Goal: Task Accomplishment & Management: Manage account settings

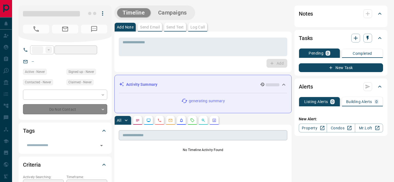
type input "**"
type input "**********"
type input "**"
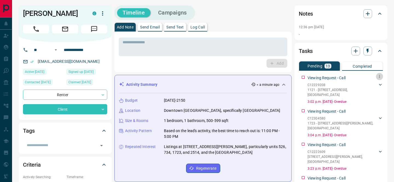
click at [379, 74] on icon "button" at bounding box center [379, 76] width 4 height 4
click at [377, 95] on li "Delete" at bounding box center [371, 95] width 24 height 8
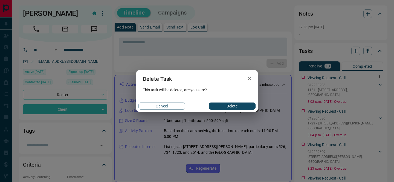
click at [240, 105] on button "Delete" at bounding box center [232, 105] width 47 height 7
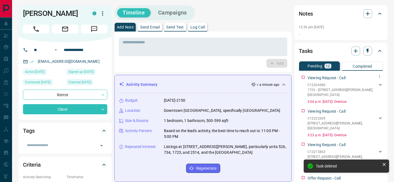
click at [378, 77] on icon "button" at bounding box center [379, 76] width 4 height 4
click at [373, 96] on li "Delete" at bounding box center [371, 95] width 24 height 8
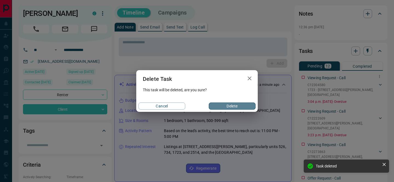
click at [224, 108] on button "Delete" at bounding box center [232, 105] width 47 height 7
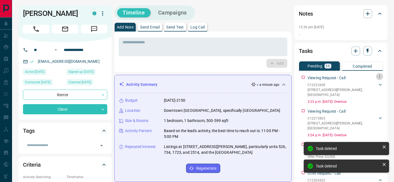
click at [379, 76] on icon "button" at bounding box center [379, 76] width 1 height 3
click at [372, 96] on li "Delete" at bounding box center [371, 95] width 24 height 8
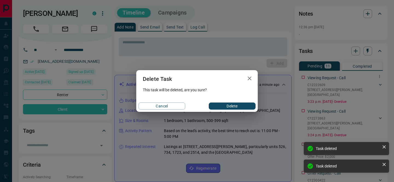
click at [217, 107] on button "Delete" at bounding box center [232, 105] width 47 height 7
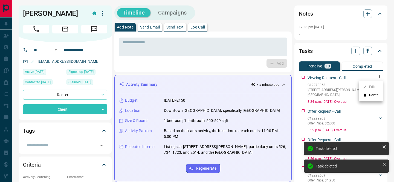
click at [375, 94] on li "Delete" at bounding box center [371, 95] width 24 height 8
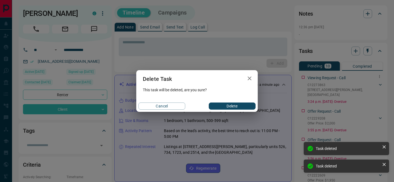
click at [237, 106] on button "Delete" at bounding box center [232, 105] width 47 height 7
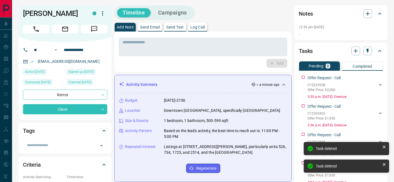
click at [380, 76] on div "Offer Request - Call" at bounding box center [344, 78] width 75 height 6
click at [381, 77] on icon "button" at bounding box center [379, 76] width 4 height 4
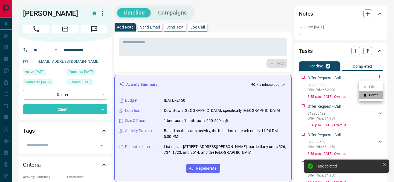
click at [365, 95] on icon at bounding box center [365, 95] width 2 height 3
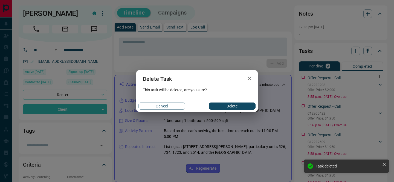
click at [232, 107] on button "Delete" at bounding box center [232, 105] width 47 height 7
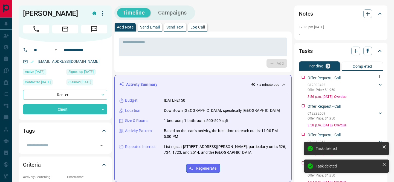
click at [379, 76] on icon "button" at bounding box center [379, 76] width 1 height 3
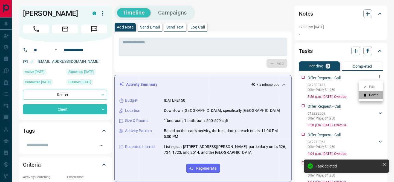
click at [374, 97] on li "Delete" at bounding box center [371, 95] width 24 height 8
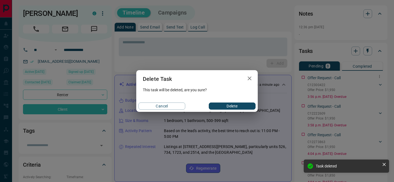
click at [223, 105] on button "Delete" at bounding box center [232, 105] width 47 height 7
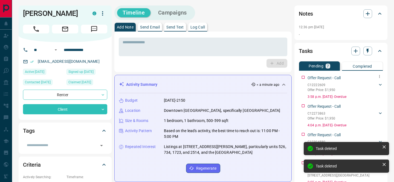
click at [379, 76] on icon "button" at bounding box center [379, 76] width 4 height 4
click at [376, 94] on li "Delete" at bounding box center [371, 95] width 24 height 8
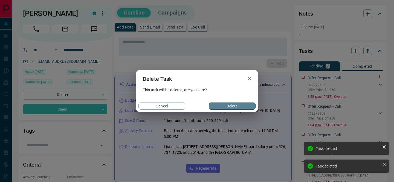
click at [213, 107] on button "Delete" at bounding box center [232, 105] width 47 height 7
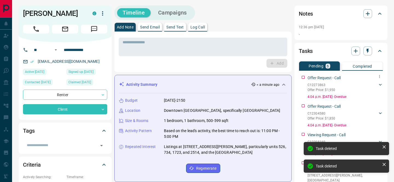
click at [379, 75] on icon "button" at bounding box center [379, 76] width 4 height 4
click at [377, 94] on li "Delete" at bounding box center [371, 95] width 24 height 8
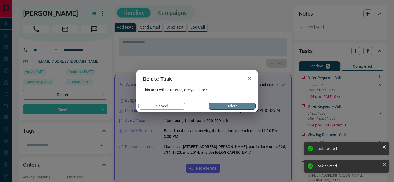
click at [244, 108] on button "Delete" at bounding box center [232, 105] width 47 height 7
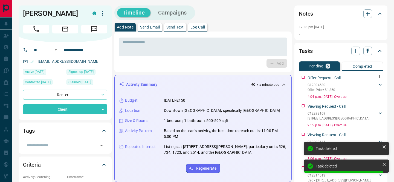
click at [380, 74] on icon "button" at bounding box center [379, 76] width 4 height 4
click at [373, 96] on li "Delete" at bounding box center [371, 95] width 24 height 8
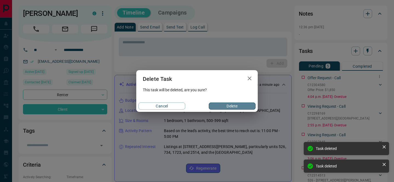
click at [236, 105] on button "Delete" at bounding box center [232, 105] width 47 height 7
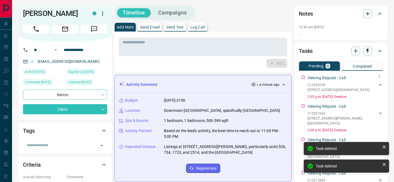
click at [381, 75] on icon "button" at bounding box center [379, 76] width 4 height 4
click at [364, 96] on icon at bounding box center [365, 95] width 4 height 4
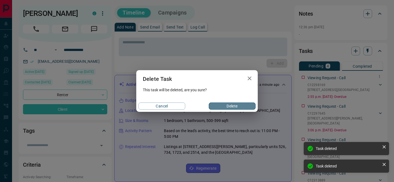
click at [249, 104] on button "Delete" at bounding box center [232, 105] width 47 height 7
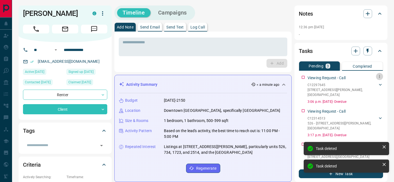
click at [380, 76] on icon "button" at bounding box center [379, 76] width 4 height 4
click at [378, 96] on li "Delete" at bounding box center [371, 95] width 24 height 8
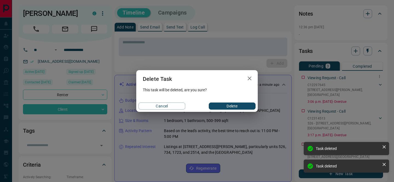
click at [245, 107] on button "Delete" at bounding box center [232, 105] width 47 height 7
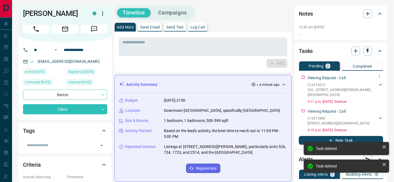
click at [379, 75] on icon "button" at bounding box center [379, 76] width 1 height 3
click at [376, 94] on li "Delete" at bounding box center [371, 95] width 24 height 8
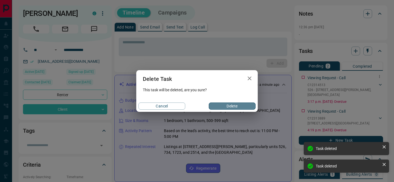
click at [240, 107] on button "Delete" at bounding box center [232, 105] width 47 height 7
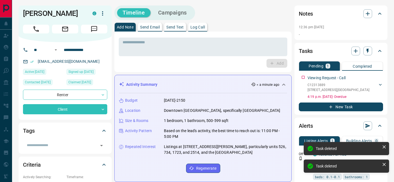
click at [378, 76] on div "Viewing Request - Call" at bounding box center [344, 78] width 75 height 6
click at [377, 80] on div "Viewing Request - Call" at bounding box center [344, 78] width 75 height 6
click at [365, 71] on div "Viewing Request - Call C12313889 [STREET_ADDRESS][PERSON_NAME] 4379717953 [EMAI…" at bounding box center [341, 85] width 84 height 28
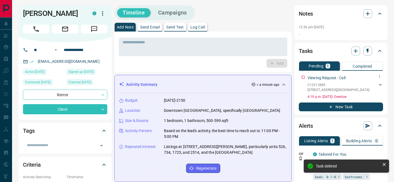
click at [381, 76] on icon "button" at bounding box center [379, 76] width 4 height 4
click at [374, 92] on li "Delete" at bounding box center [371, 95] width 24 height 8
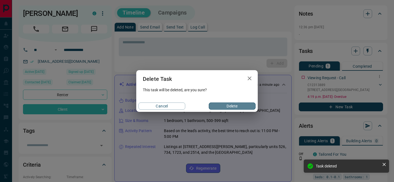
click at [236, 108] on button "Delete" at bounding box center [232, 105] width 47 height 7
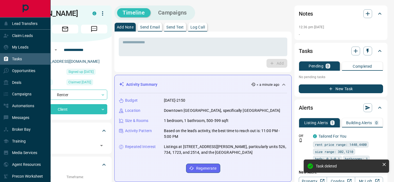
click at [12, 56] on div "Tasks" at bounding box center [12, 58] width 19 height 9
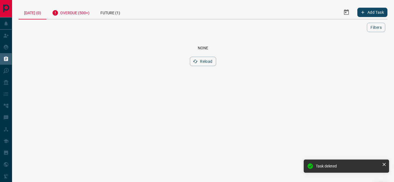
click at [86, 11] on div "Overdue (500+)" at bounding box center [71, 11] width 48 height 13
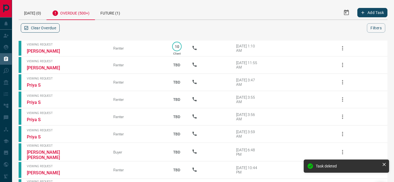
click at [48, 27] on button "Clear Overdue" at bounding box center [40, 27] width 39 height 9
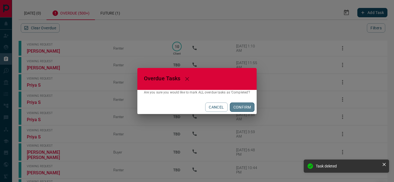
click at [241, 108] on button "CONFIRM" at bounding box center [242, 106] width 25 height 9
